Goal: Information Seeking & Learning: Learn about a topic

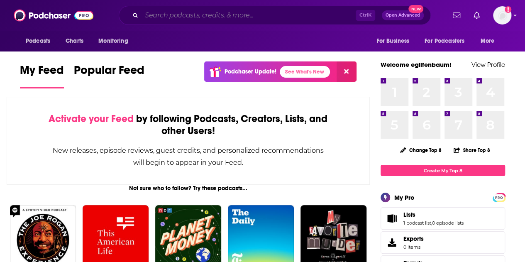
click at [213, 19] on input "Search podcasts, credits, & more..." at bounding box center [249, 15] width 214 height 13
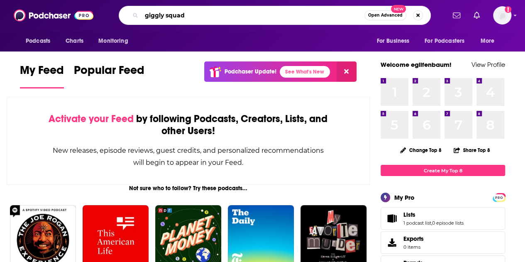
type input "giggly squad"
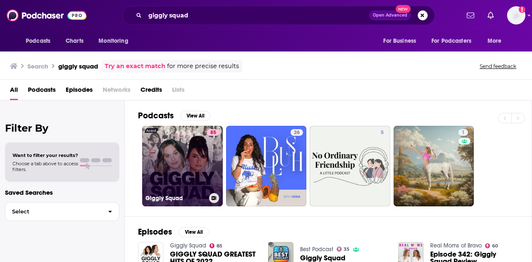
click at [191, 155] on link "85 Giggly Squad" at bounding box center [182, 166] width 81 height 81
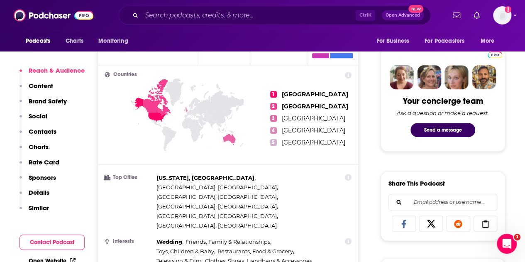
scroll to position [391, 0]
